Goal: Transaction & Acquisition: Purchase product/service

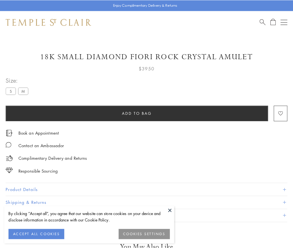
scroll to position [0, 0]
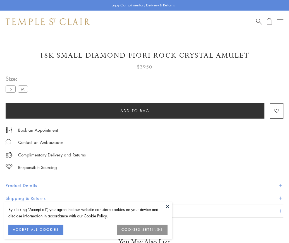
click at [135, 111] on span "Add to bag" at bounding box center [134, 111] width 29 height 6
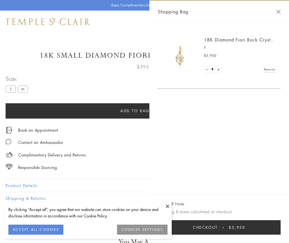
click at [280, 232] on button "Checkout $3,950" at bounding box center [219, 228] width 123 height 14
